Goal: Check status

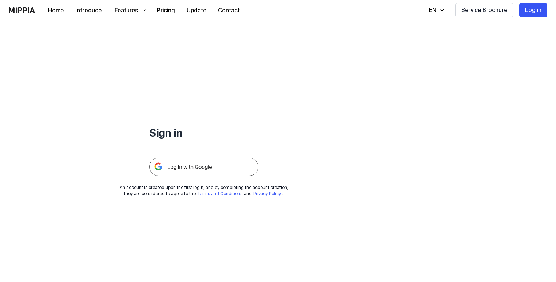
click at [229, 163] on img at bounding box center [203, 167] width 109 height 18
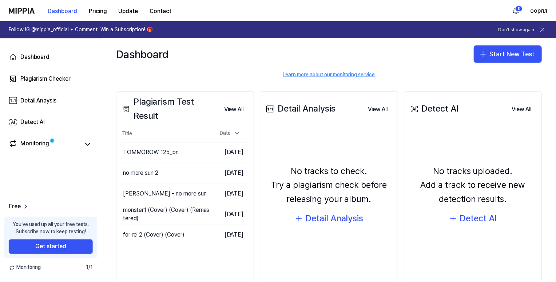
scroll to position [73, 0]
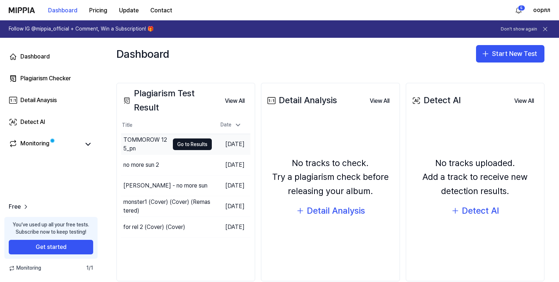
drag, startPoint x: 199, startPoint y: 144, endPoint x: 226, endPoint y: 146, distance: 27.0
click at [199, 144] on button "Go to Results" at bounding box center [192, 145] width 39 height 12
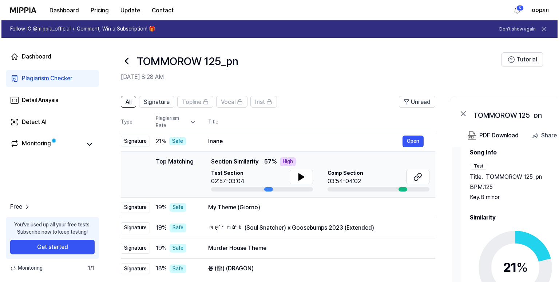
scroll to position [22, 0]
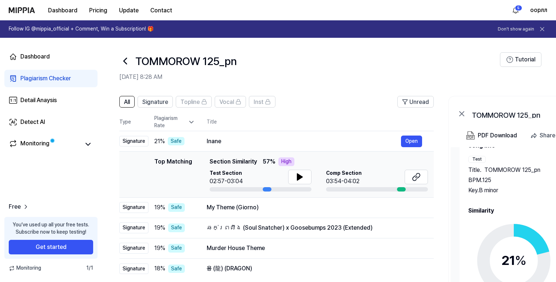
click at [500, 235] on circle at bounding box center [513, 260] width 61 height 61
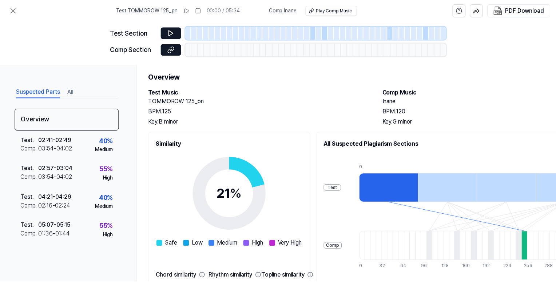
scroll to position [106, 0]
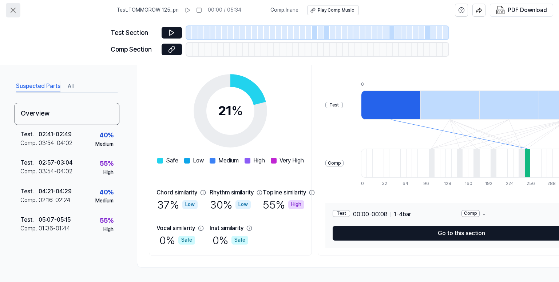
click at [12, 12] on icon at bounding box center [13, 10] width 4 height 4
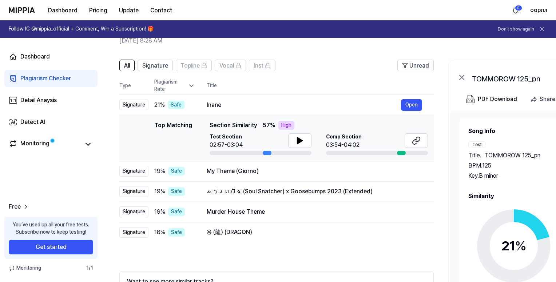
scroll to position [0, 0]
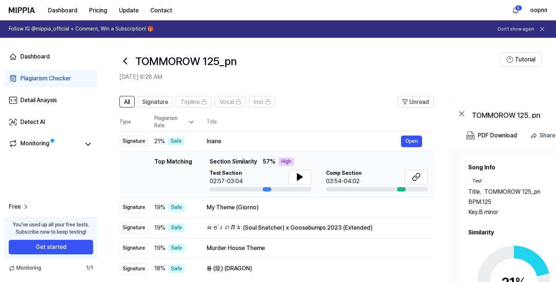
click at [126, 59] on icon at bounding box center [125, 61] width 3 height 6
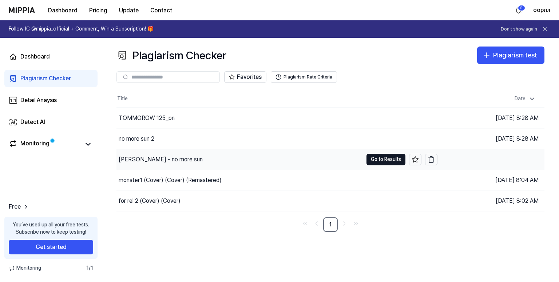
click at [236, 154] on div "[PERSON_NAME] - no more sun" at bounding box center [239, 159] width 246 height 20
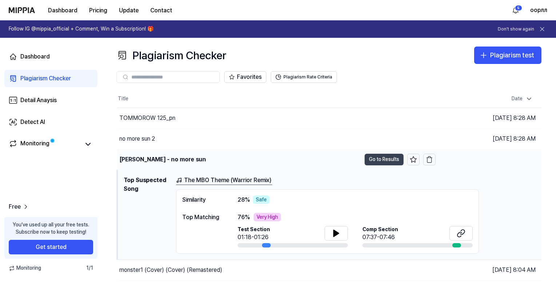
click at [393, 160] on button "Go to Results" at bounding box center [383, 160] width 39 height 12
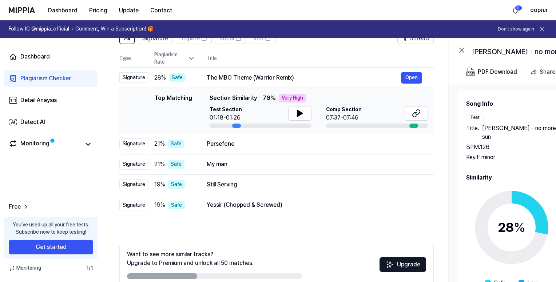
scroll to position [102, 0]
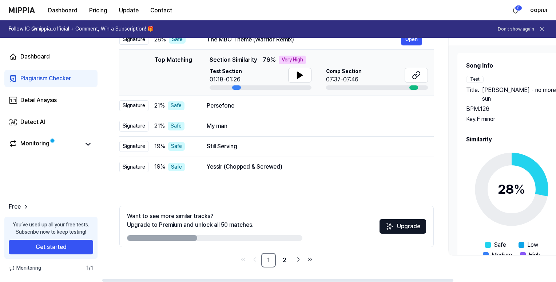
click at [532, 176] on circle at bounding box center [511, 189] width 61 height 61
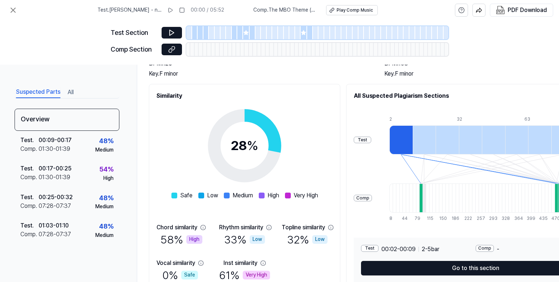
scroll to position [106, 0]
